Goal: Task Accomplishment & Management: Manage account settings

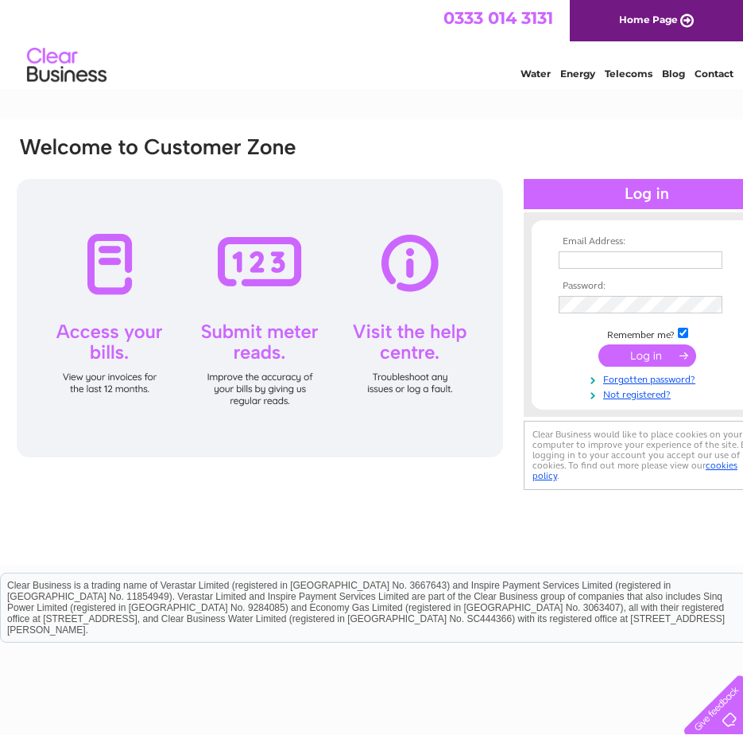
type input "dips@rajfoods.com"
click at [665, 359] on input "submit" at bounding box center [648, 355] width 98 height 22
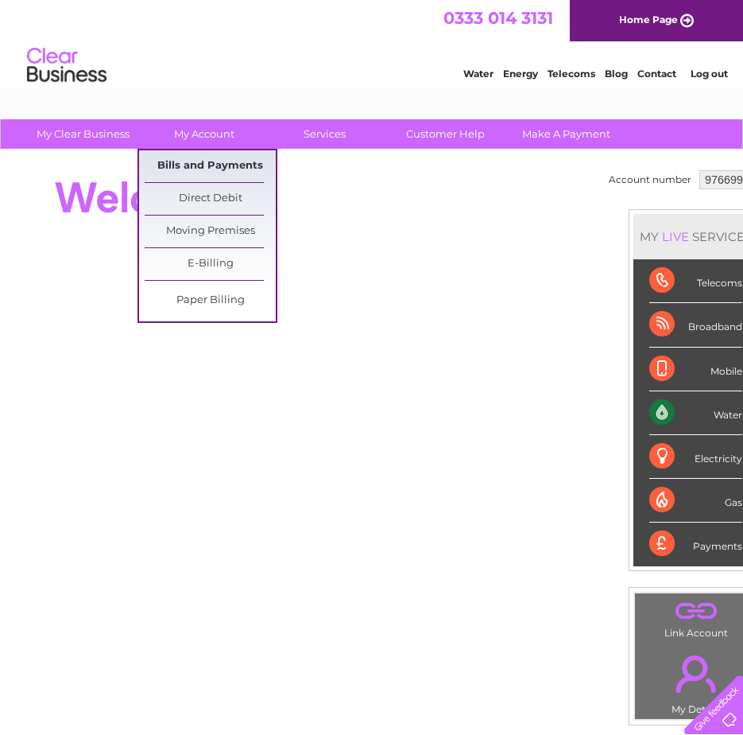
click at [225, 170] on link "Bills and Payments" at bounding box center [210, 166] width 131 height 32
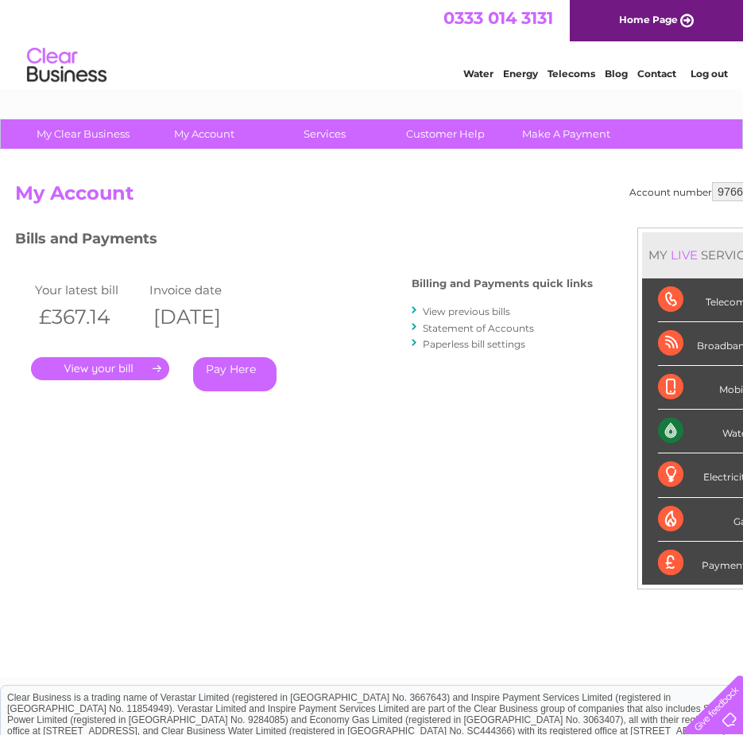
click at [154, 368] on link "." at bounding box center [100, 368] width 138 height 23
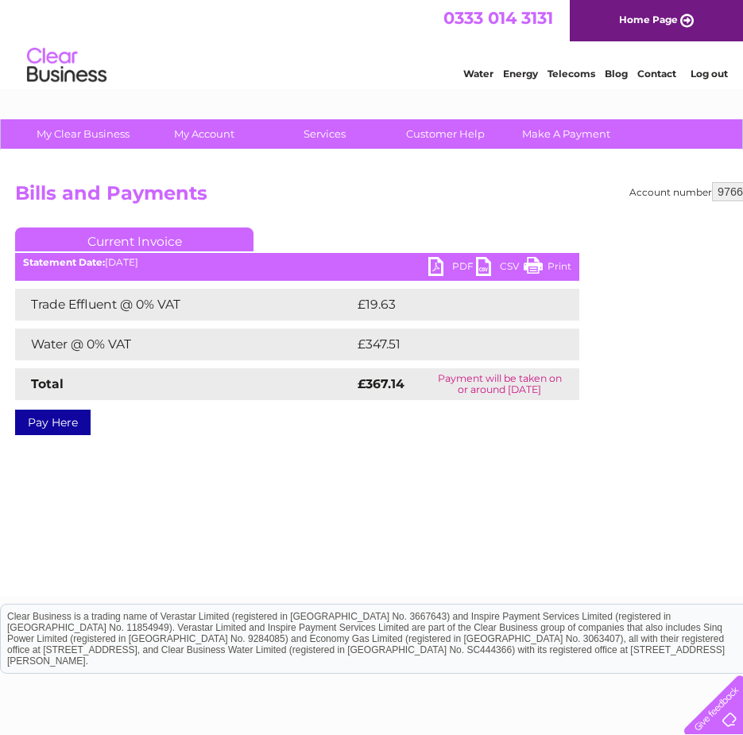
click at [433, 260] on link "PDF" at bounding box center [452, 268] width 48 height 23
